Goal: Task Accomplishment & Management: Manage account settings

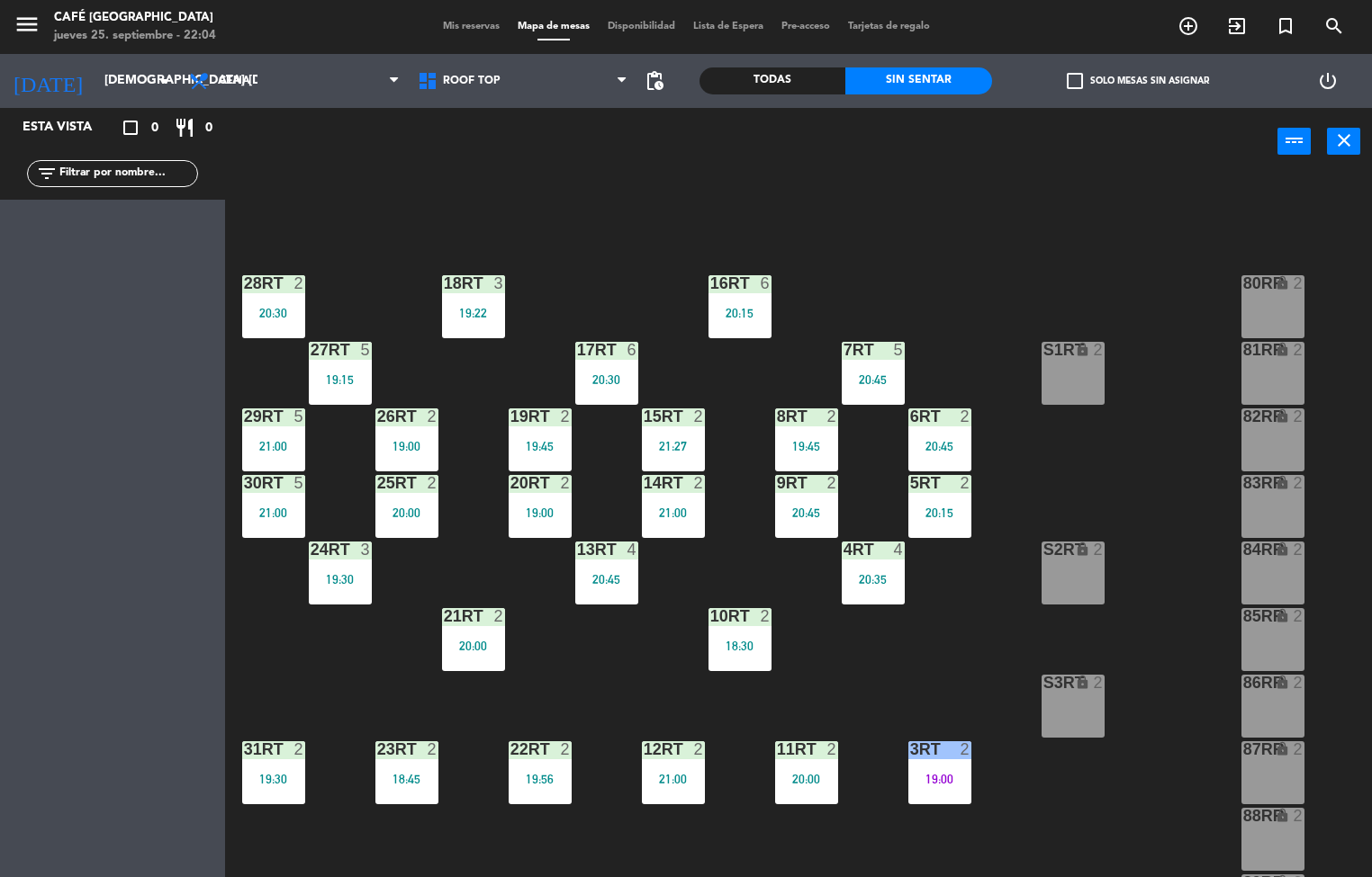
scroll to position [667, 0]
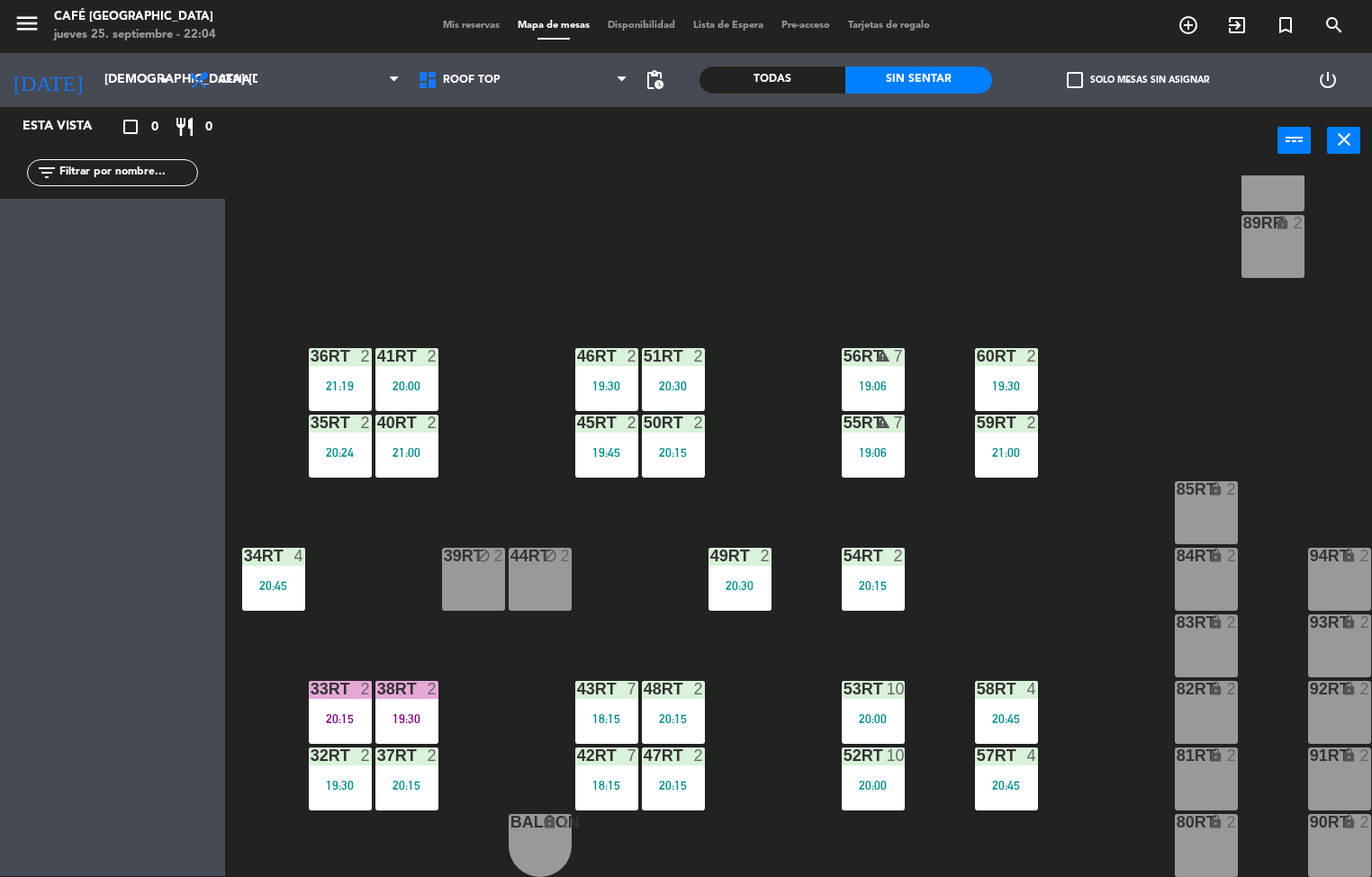
click at [1002, 450] on div "59RT 2 21:00" at bounding box center [1005, 446] width 63 height 63
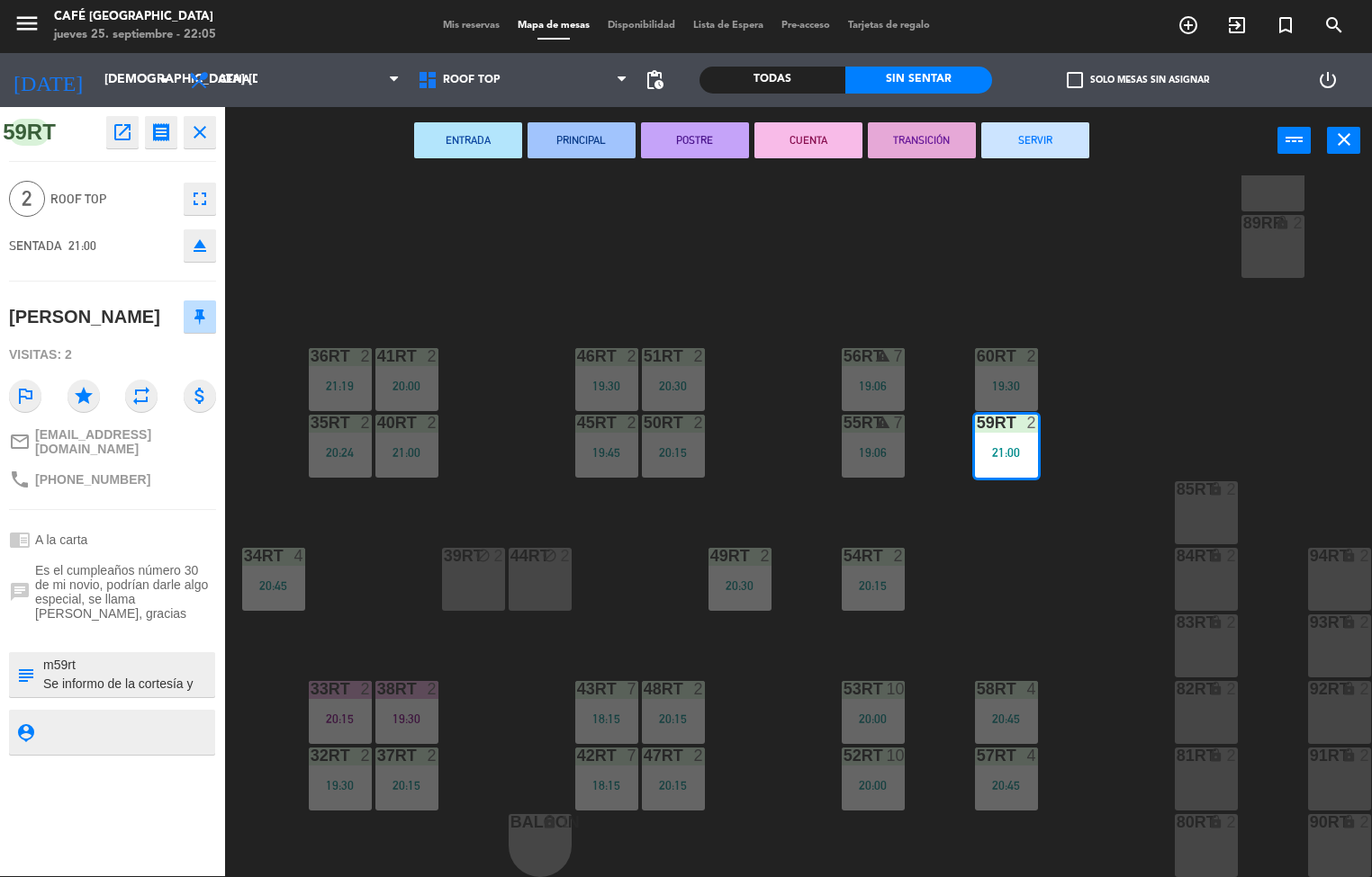
click at [1012, 605] on div "18RT 3 19:22 16RT 6 20:15 28RT 2 20:30 80RR lock 2 27RT 5 19:15 7RT 5 20:45 S1R…" at bounding box center [805, 526] width 1133 height 702
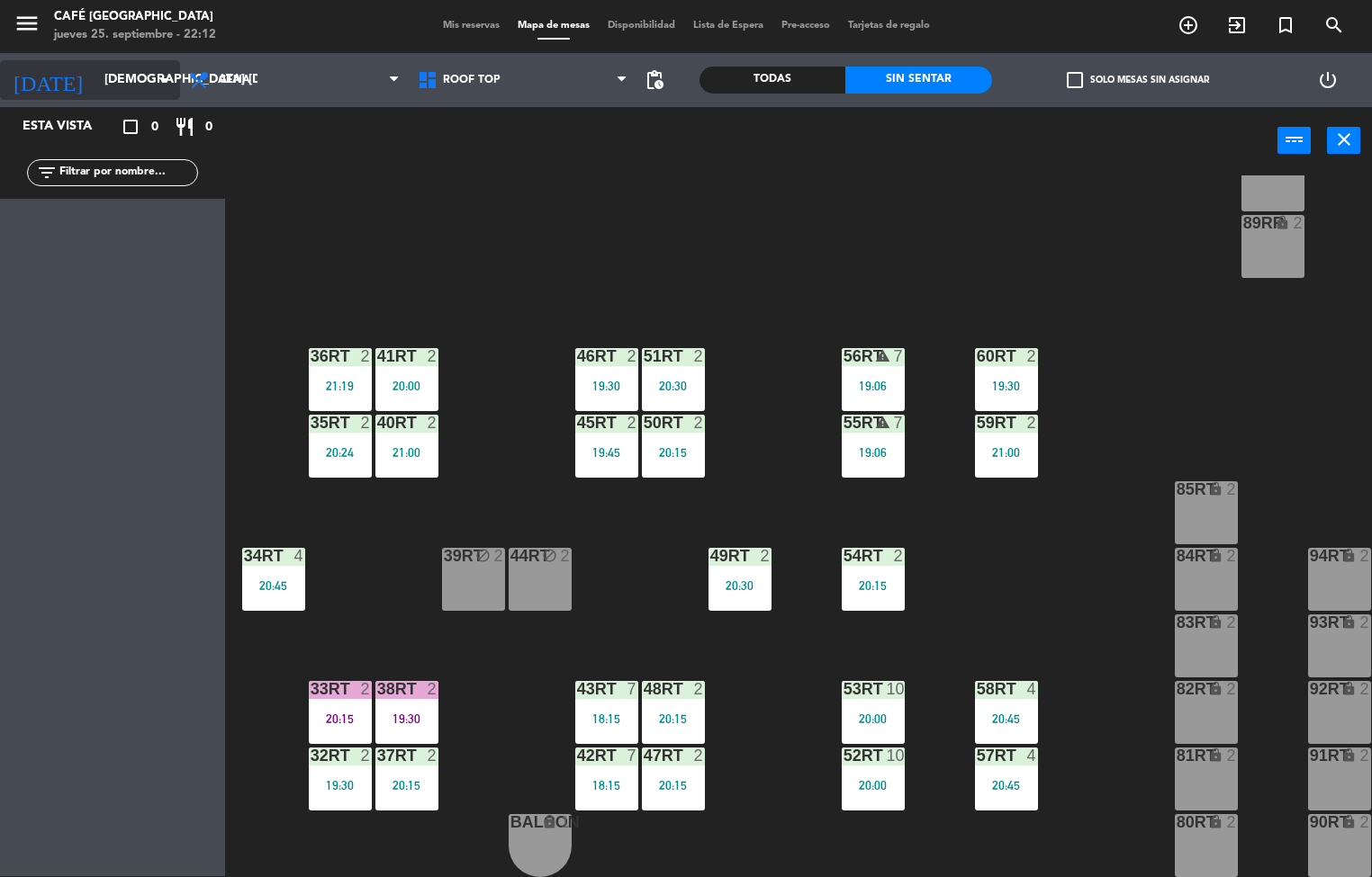
click at [95, 79] on input "[DEMOGRAPHIC_DATA] [DATE]" at bounding box center [180, 80] width 171 height 32
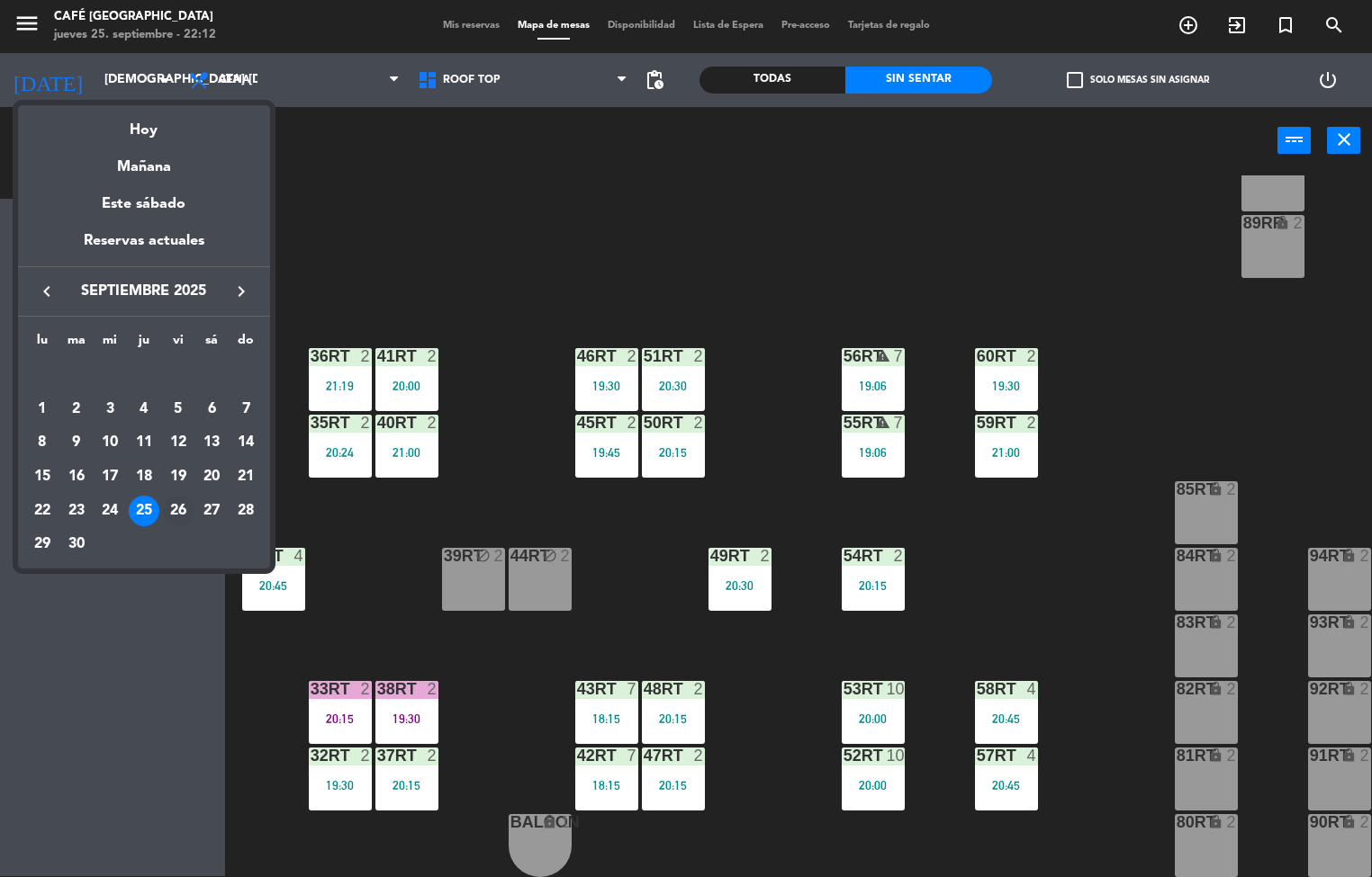
click at [173, 512] on div "26" at bounding box center [178, 511] width 30 height 30
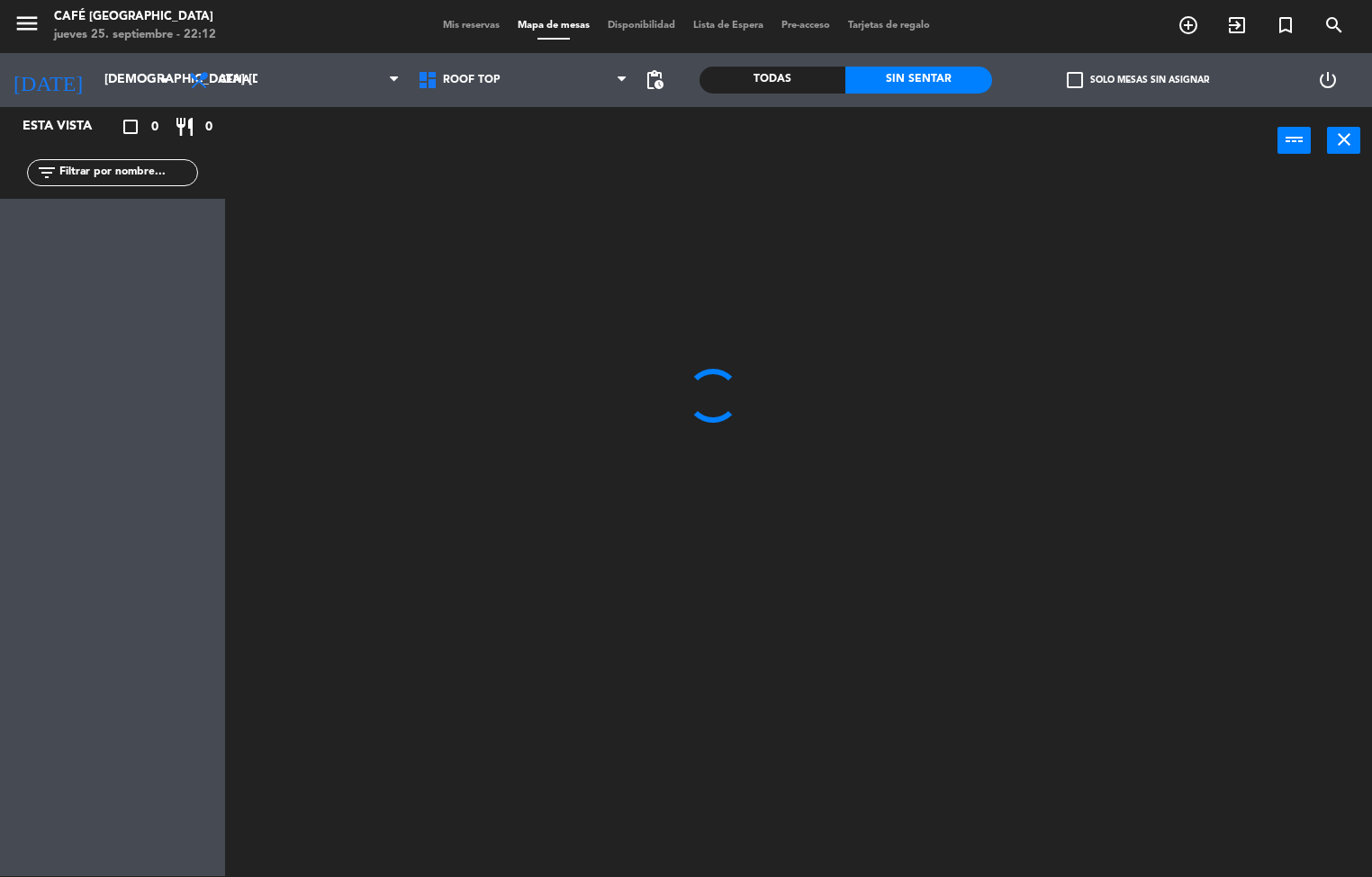
type input "vie. [DATE]"
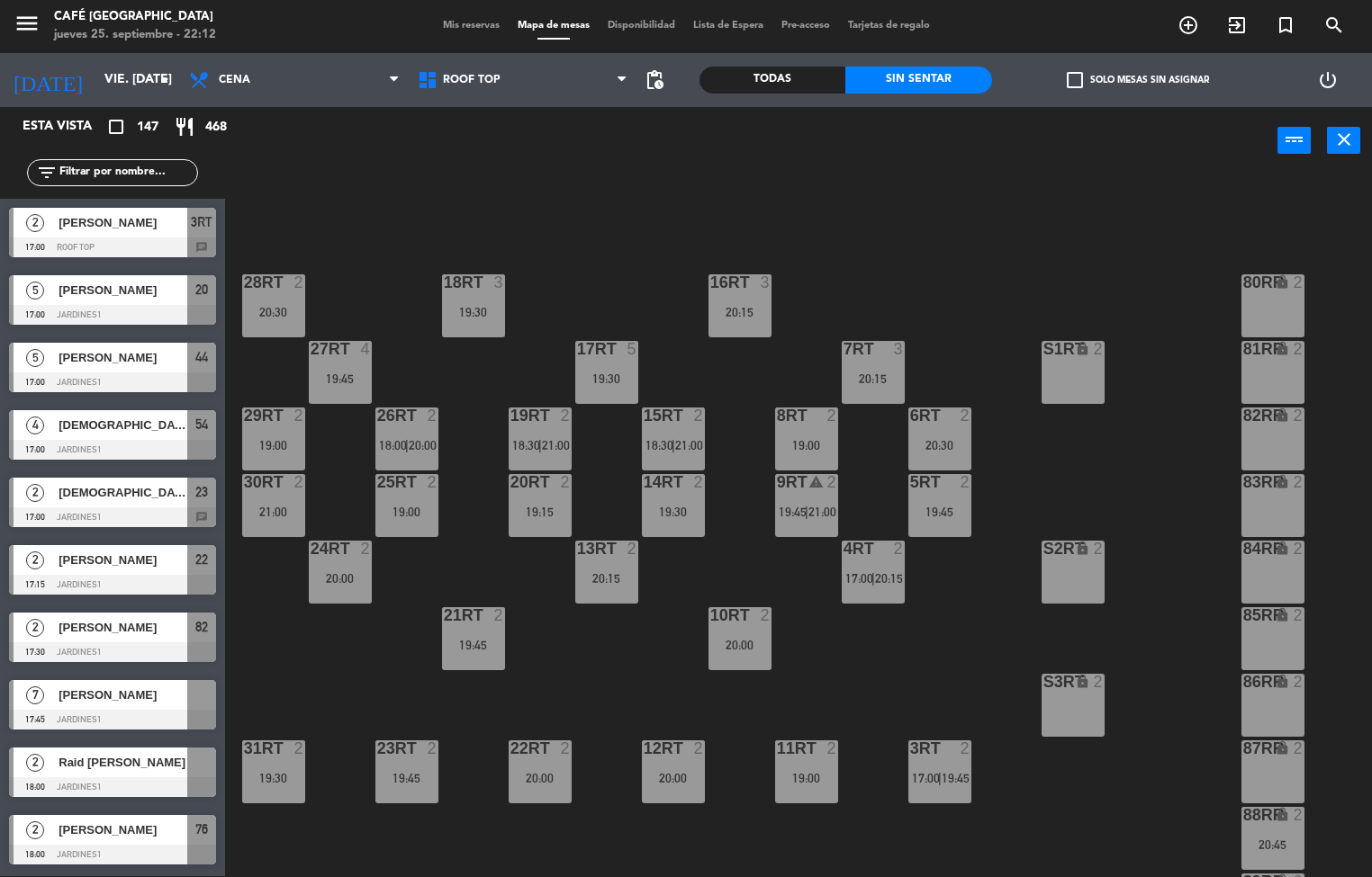
scroll to position [475, 0]
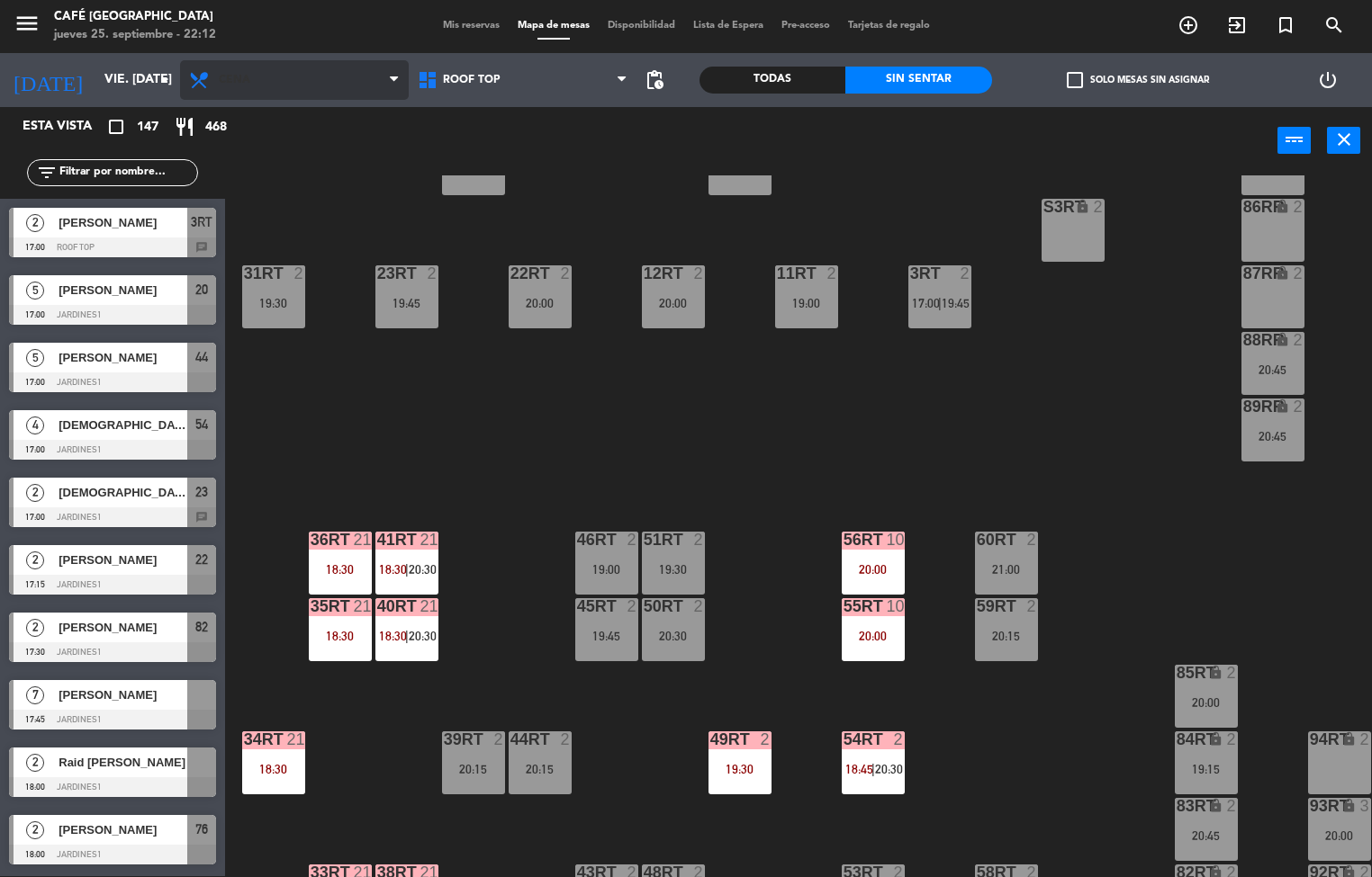
click at [233, 85] on span "Cena" at bounding box center [234, 79] width 31 height 12
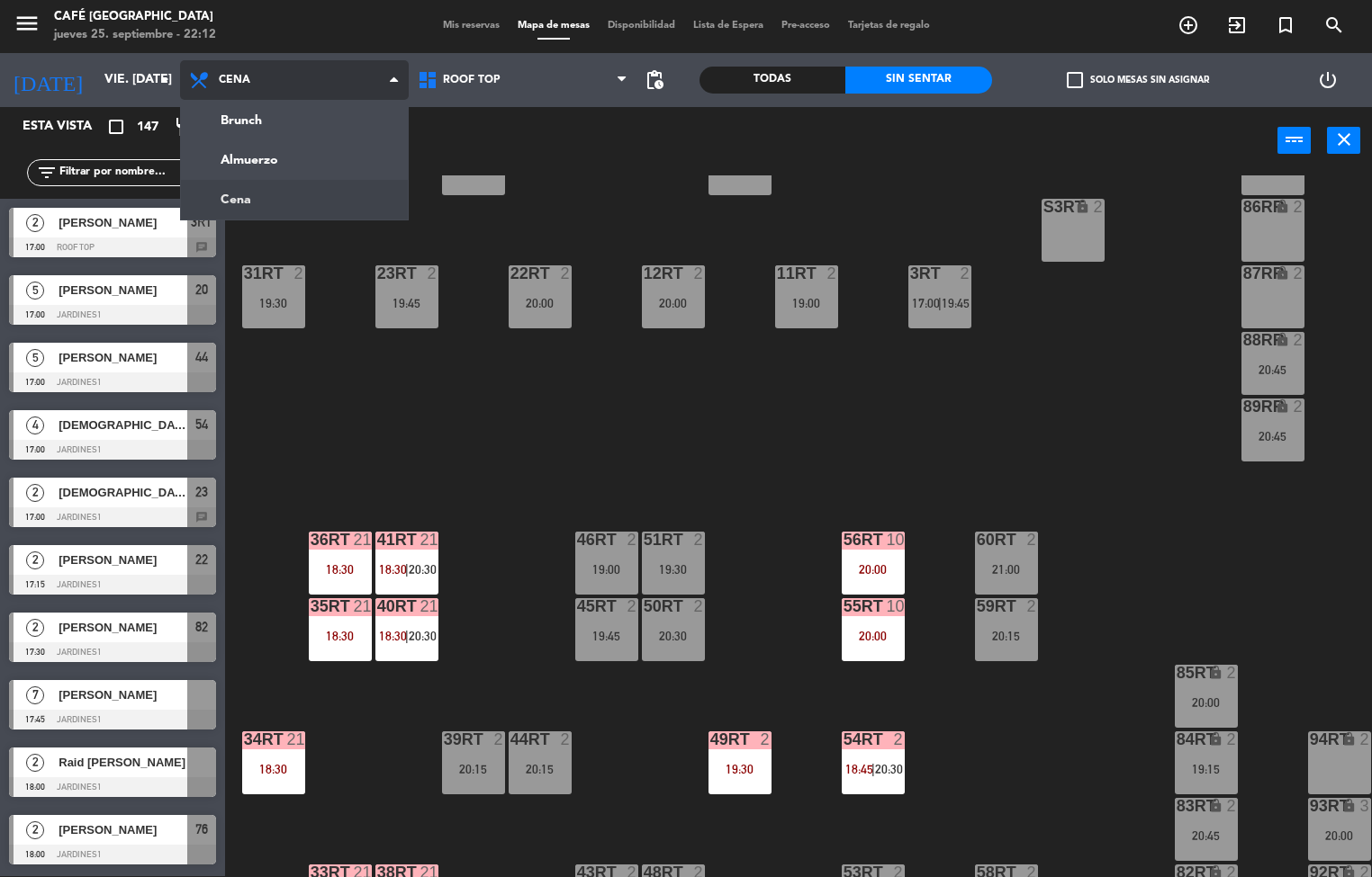
click at [281, 168] on ng-component "menu Café Museo Larco jueves 25. septiembre - 22:12 Mis reservas Mapa de mesas …" at bounding box center [686, 438] width 1372 height 878
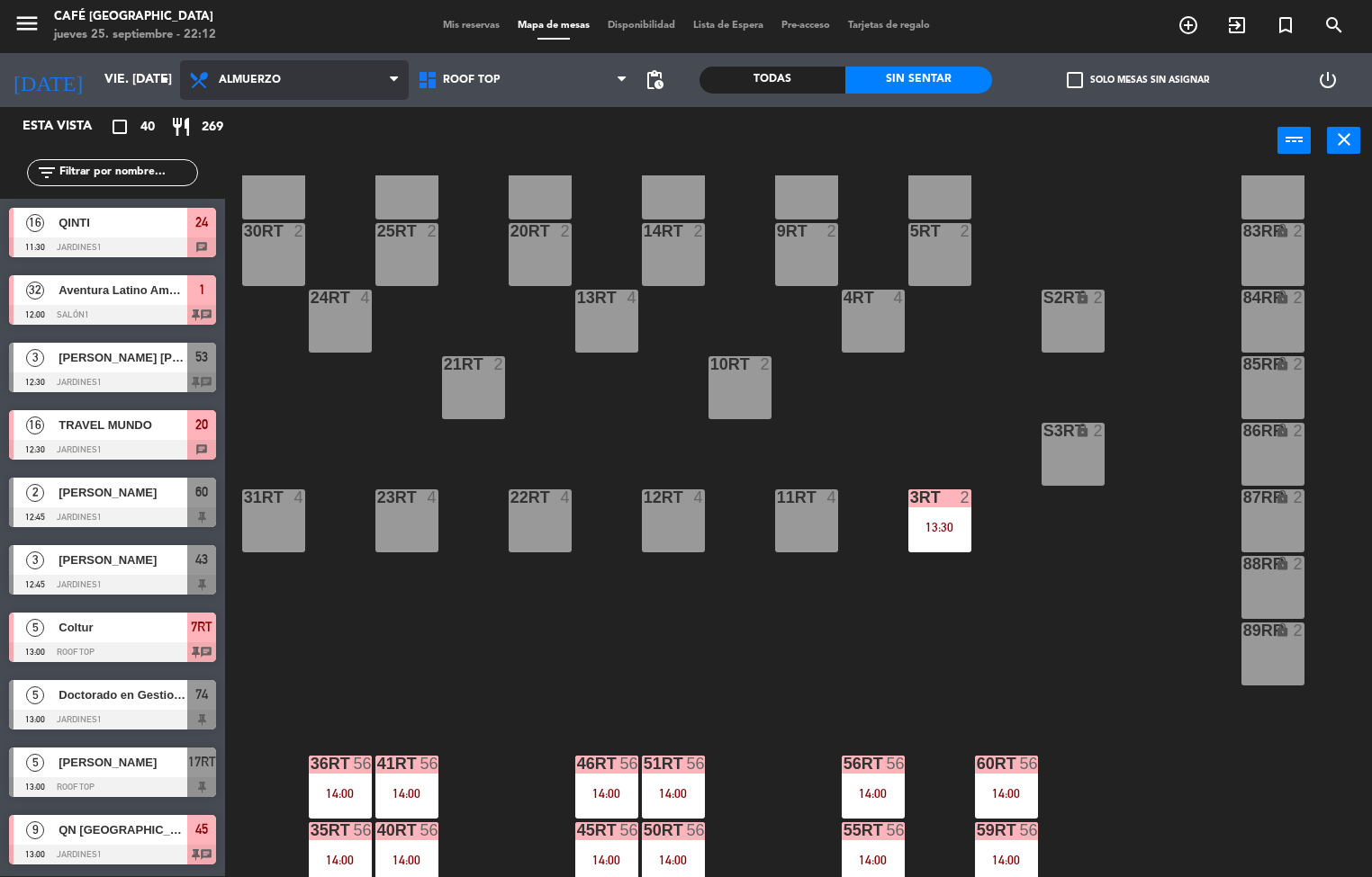
scroll to position [259, 0]
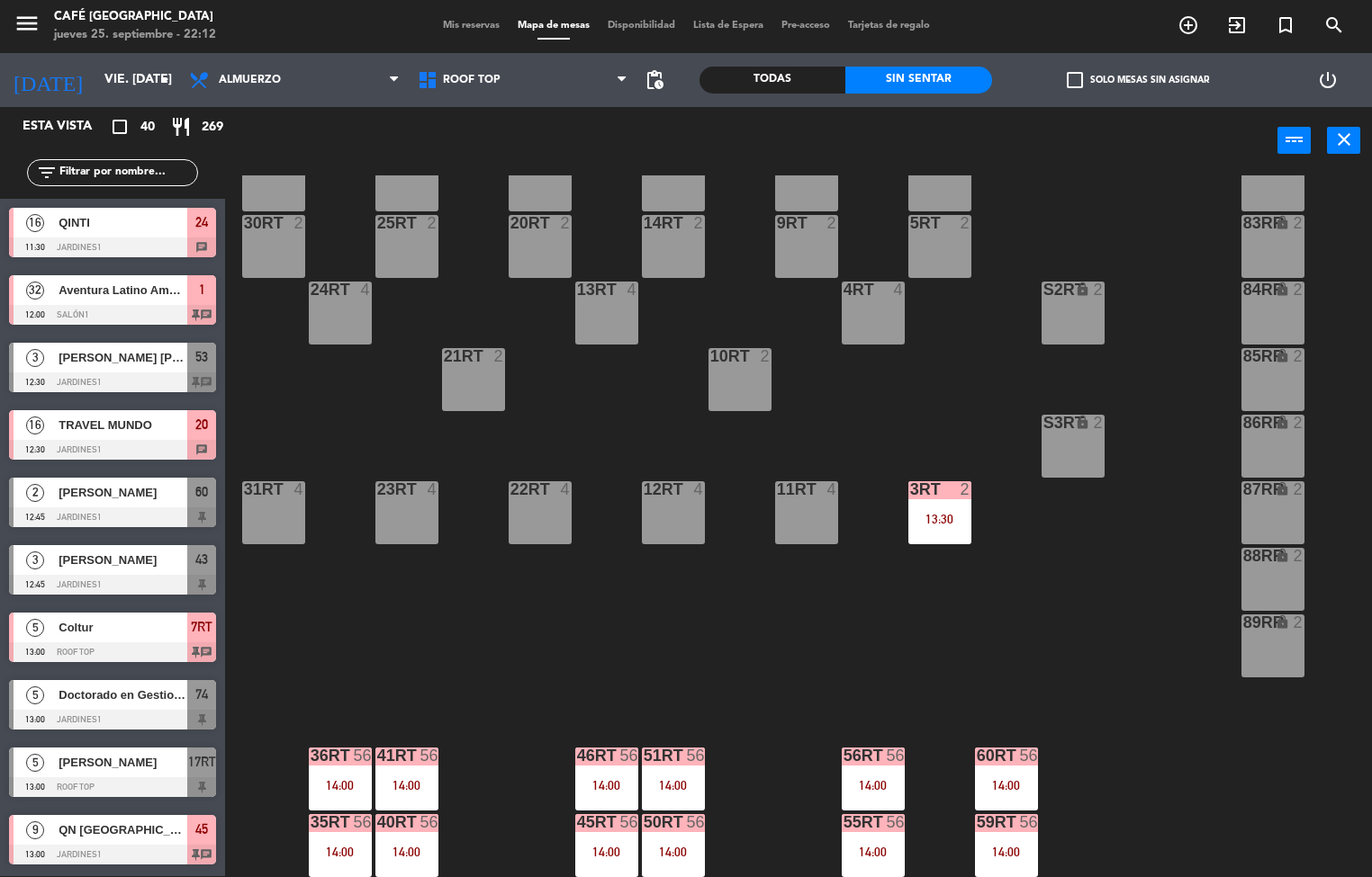
click at [1135, 612] on div "18RT 4 16RT 5 14:30 28RT 2 80RR lock 2 27RT 5 7RT 5 13:00 S1RT lock 2 17RT 5 13…" at bounding box center [805, 526] width 1133 height 702
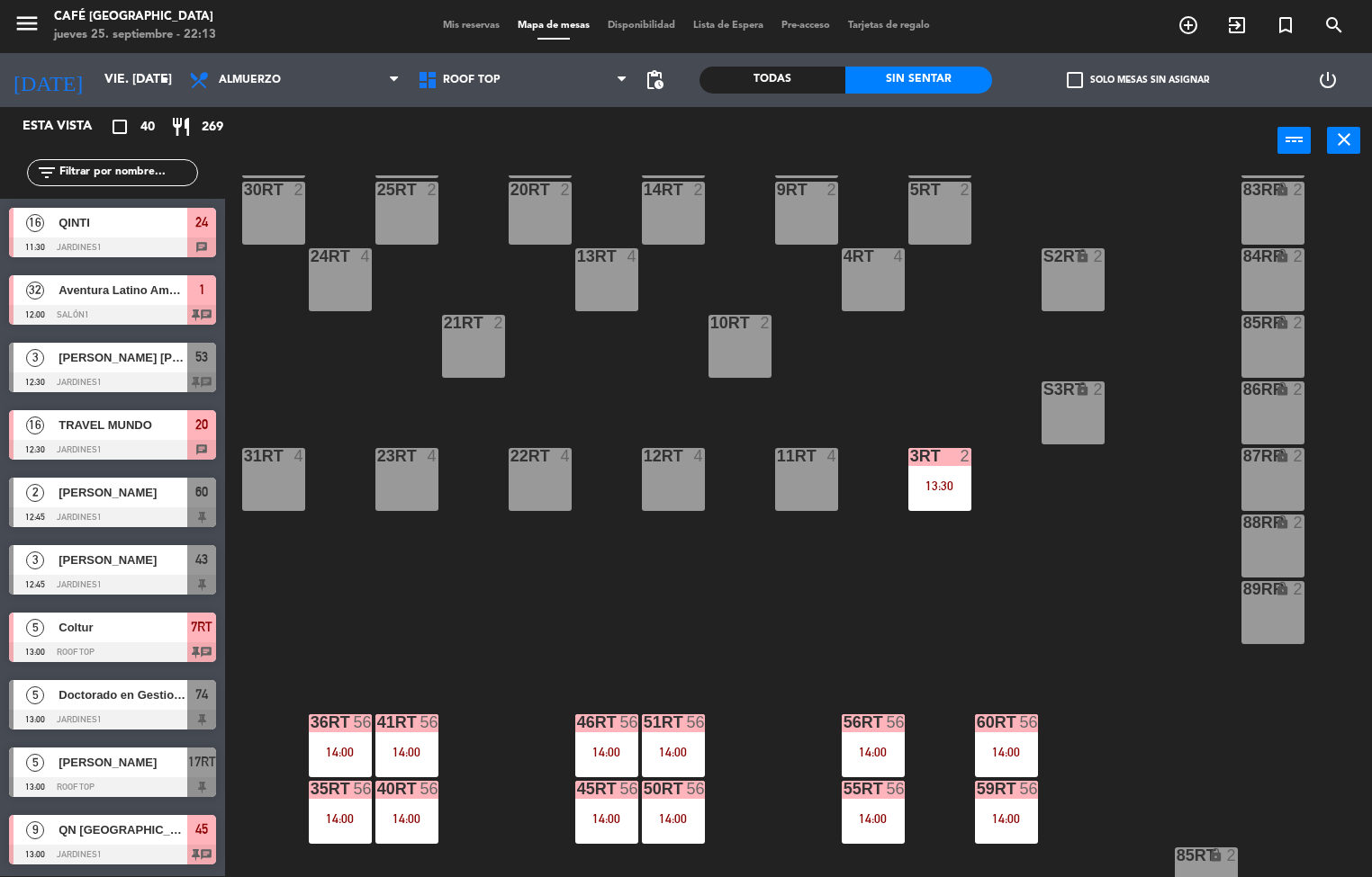
scroll to position [294, 0]
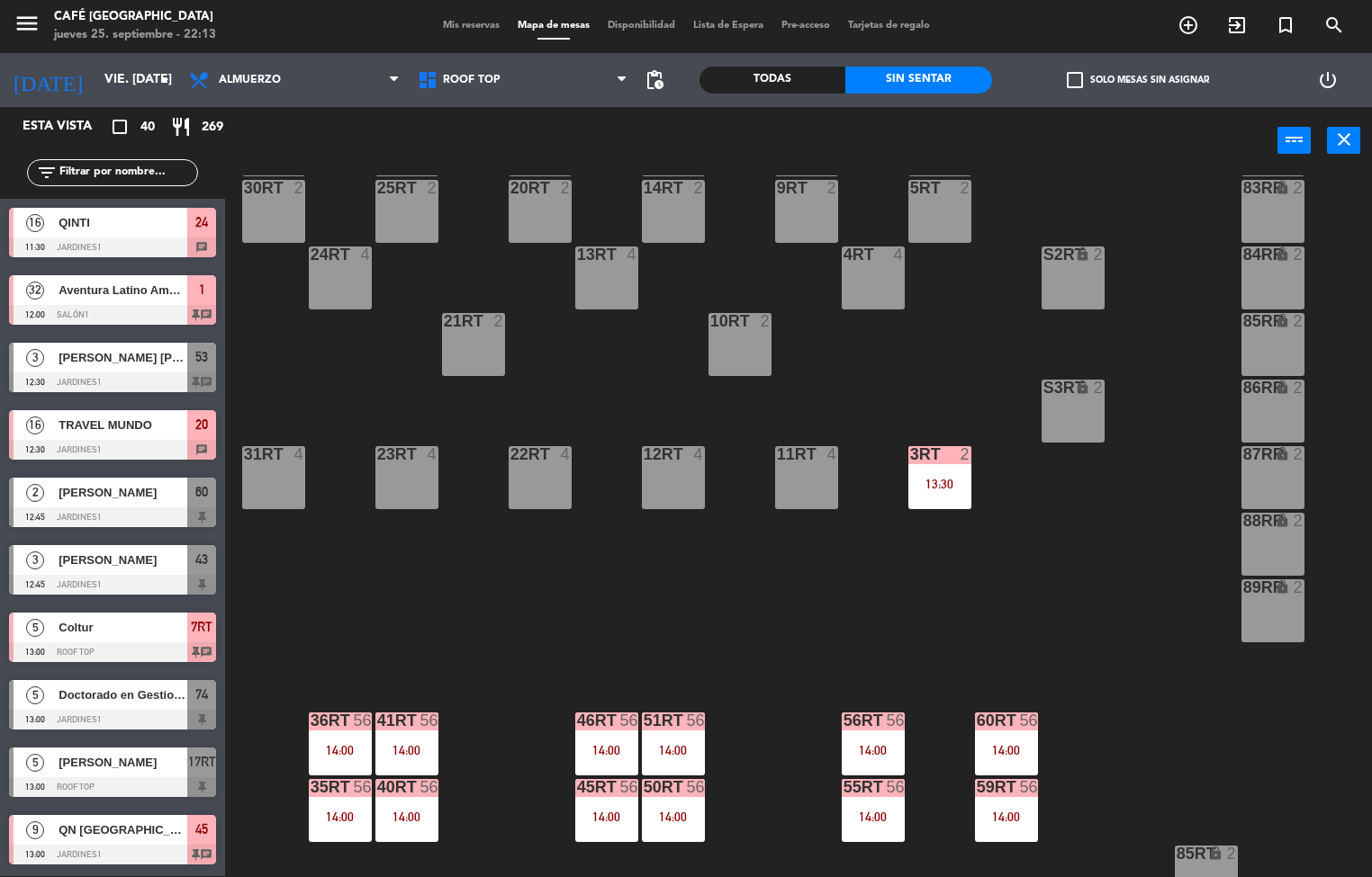
click at [152, 237] on div at bounding box center [113, 247] width 207 height 20
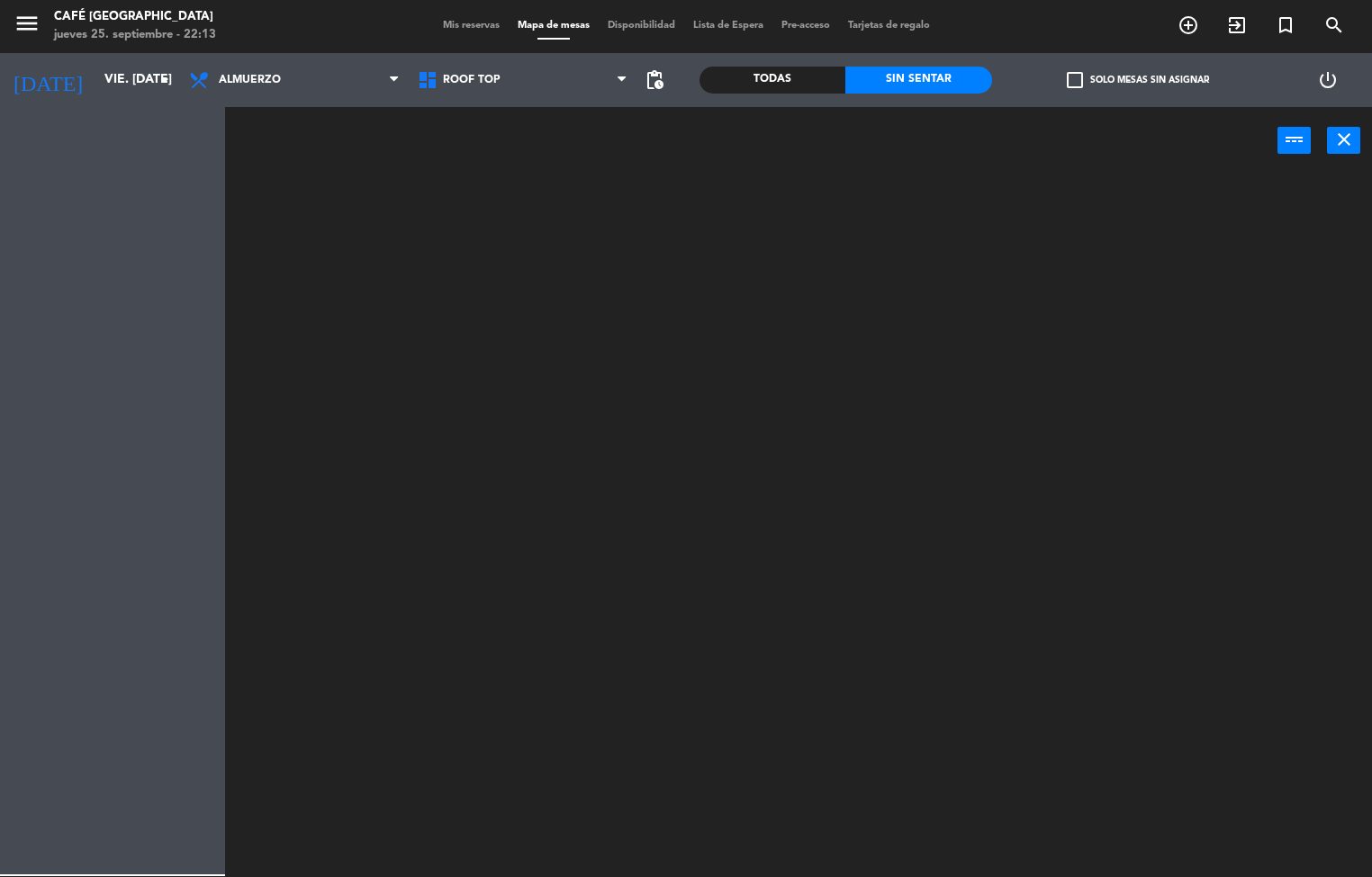
scroll to position [0, 0]
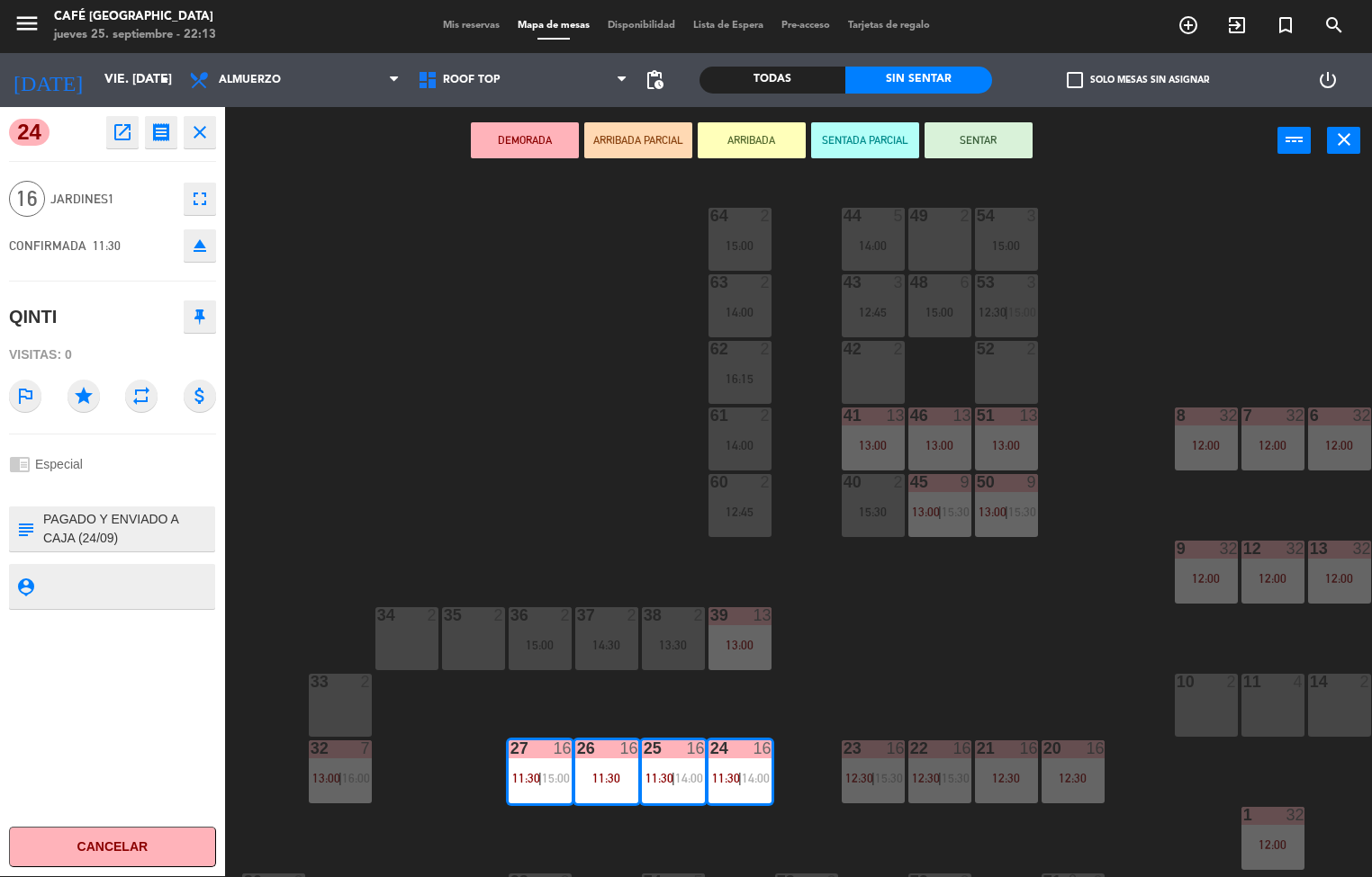
click at [127, 135] on icon "open_in_new" at bounding box center [122, 132] width 22 height 22
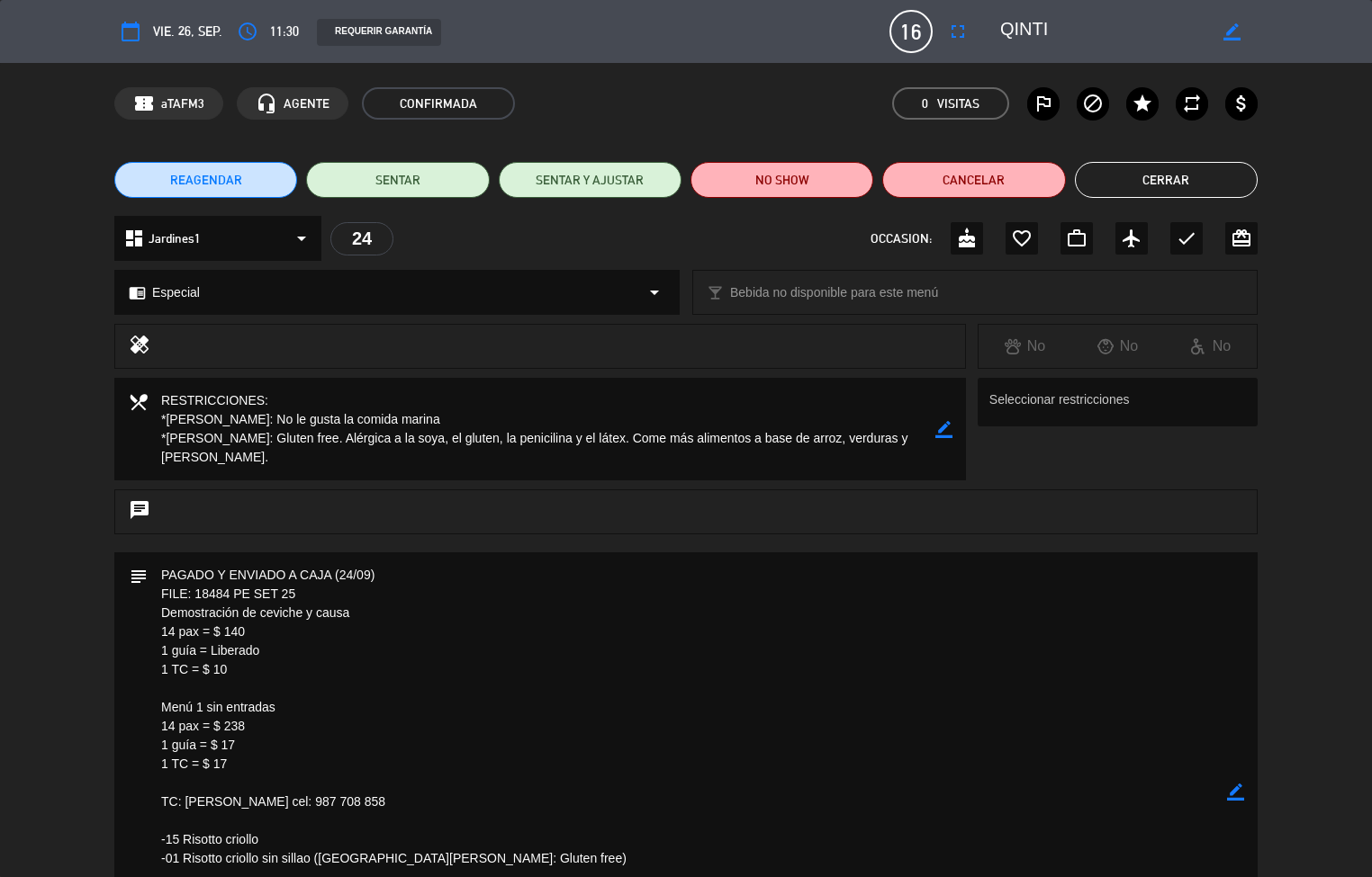
click at [1143, 179] on button "Cerrar" at bounding box center [1166, 180] width 183 height 36
